Goal: Transaction & Acquisition: Obtain resource

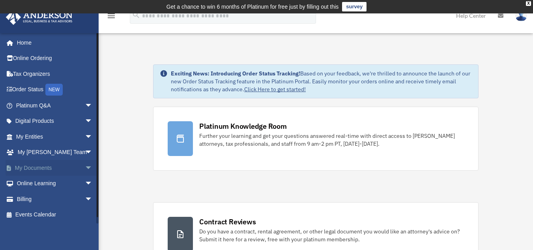
click at [85, 167] on span "arrow_drop_down" at bounding box center [93, 168] width 16 height 16
click at [32, 179] on link "Box" at bounding box center [58, 184] width 94 height 16
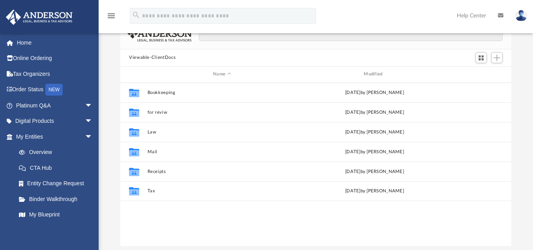
scroll to position [76, 0]
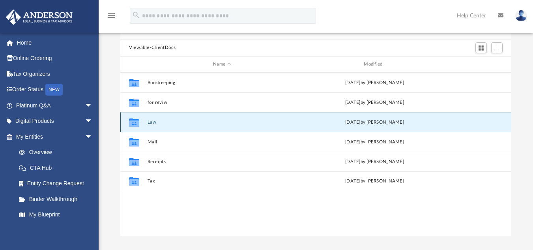
click at [150, 121] on button "Law" at bounding box center [222, 121] width 149 height 5
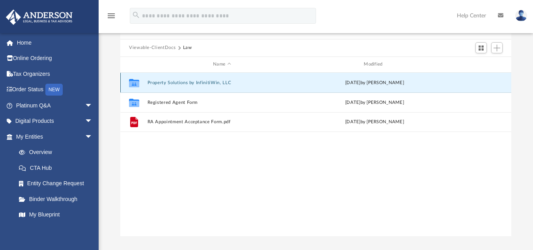
click at [222, 83] on button "Property Solutions by InfinitiWin, LLC" at bounding box center [222, 82] width 149 height 5
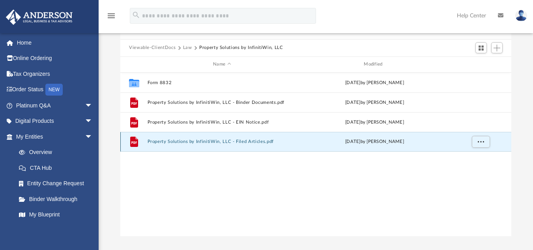
click at [179, 141] on button "Property Solutions by InfinitiWin, LLC - Filed Articles.pdf" at bounding box center [222, 141] width 149 height 5
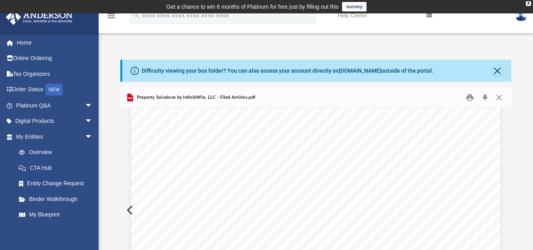
scroll to position [0, 0]
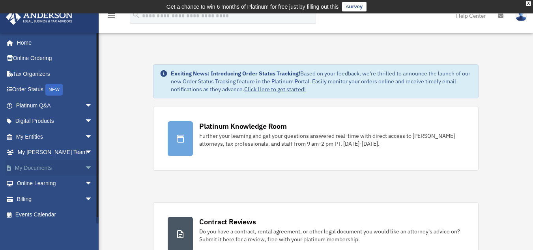
click at [85, 170] on span "arrow_drop_down" at bounding box center [93, 168] width 16 height 16
click at [41, 180] on link "Box" at bounding box center [58, 184] width 94 height 16
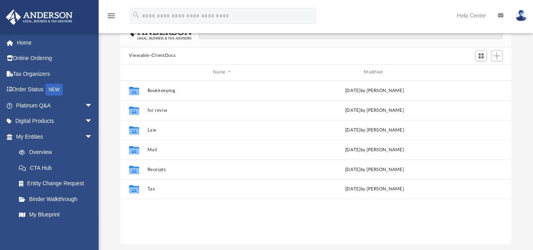
scroll to position [69, 0]
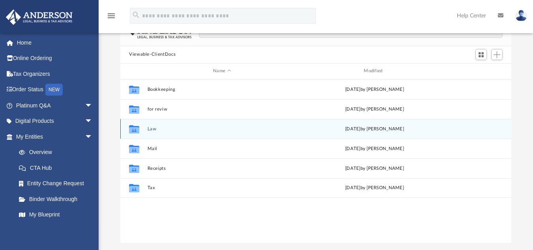
click at [133, 131] on icon "grid" at bounding box center [134, 129] width 10 height 8
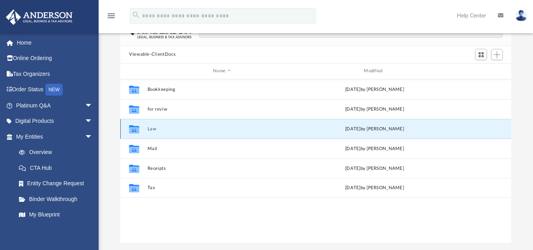
click at [133, 128] on icon "grid" at bounding box center [134, 130] width 10 height 6
click at [135, 129] on icon "grid" at bounding box center [134, 129] width 10 height 8
click at [150, 128] on button "Law" at bounding box center [222, 128] width 149 height 5
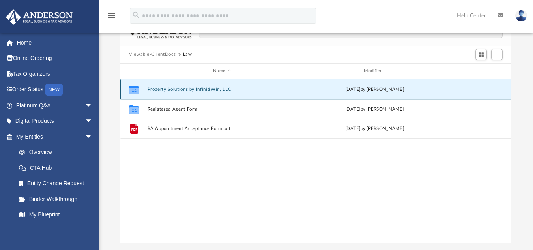
click at [174, 90] on button "Property Solutions by InfinitiWin, LLC" at bounding box center [222, 88] width 149 height 5
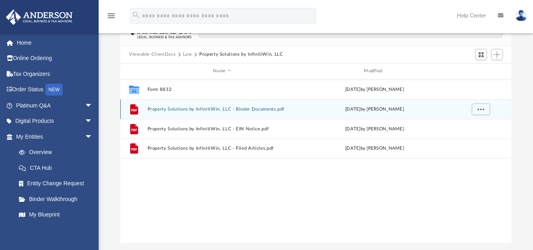
click at [171, 107] on button "Property Solutions by InfinitiWin, LLC - Binder Documents.pdf" at bounding box center [222, 108] width 149 height 5
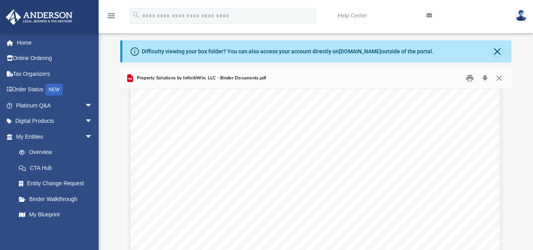
scroll to position [558, 0]
click at [487, 79] on button "Download" at bounding box center [485, 78] width 14 height 12
